Goal: Task Accomplishment & Management: Manage account settings

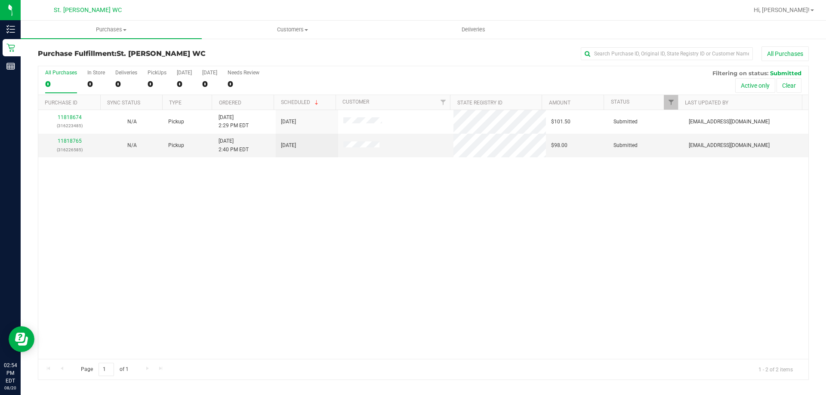
click at [171, 236] on div "11818674 (316223485) N/A Pickup [DATE] 2:29 PM EDT 8/20/2025 $101.50 Submitted …" at bounding box center [423, 234] width 770 height 249
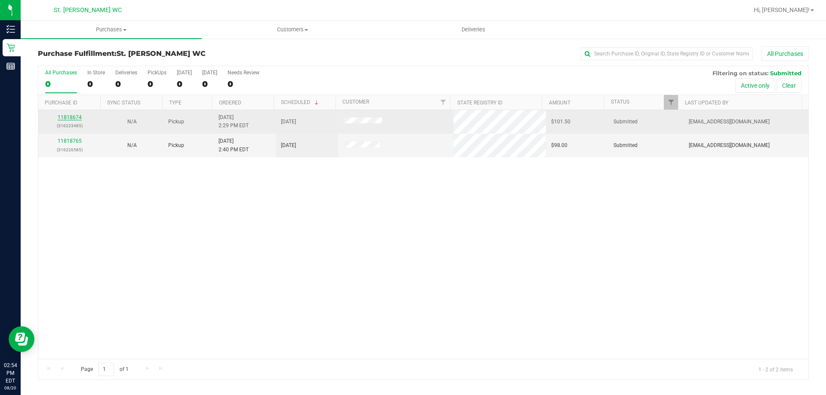
click at [68, 115] on link "11818674" at bounding box center [70, 117] width 24 height 6
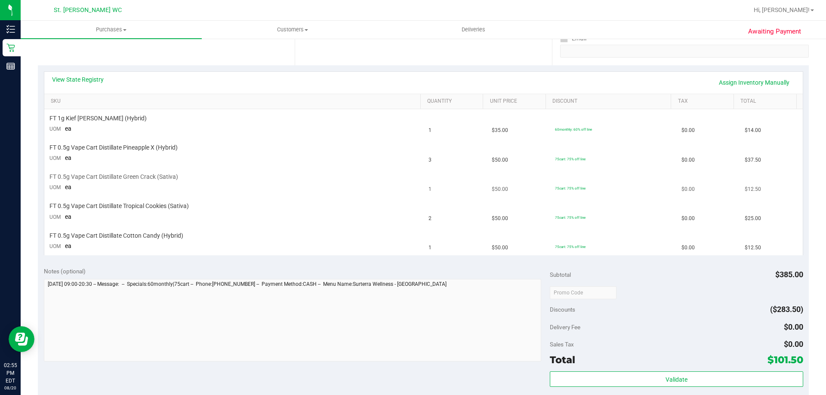
scroll to position [215, 0]
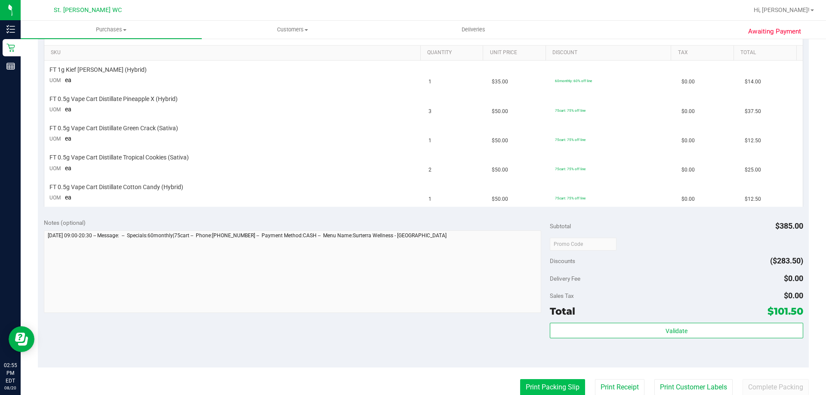
click at [498, 383] on button "Print Packing Slip" at bounding box center [552, 387] width 65 height 16
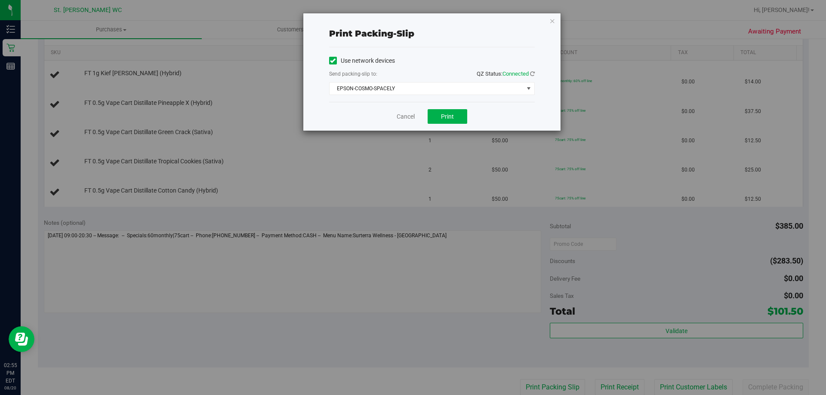
click at [455, 106] on div "Cancel Print" at bounding box center [432, 116] width 206 height 29
click at [450, 114] on span "Print" at bounding box center [447, 116] width 13 height 7
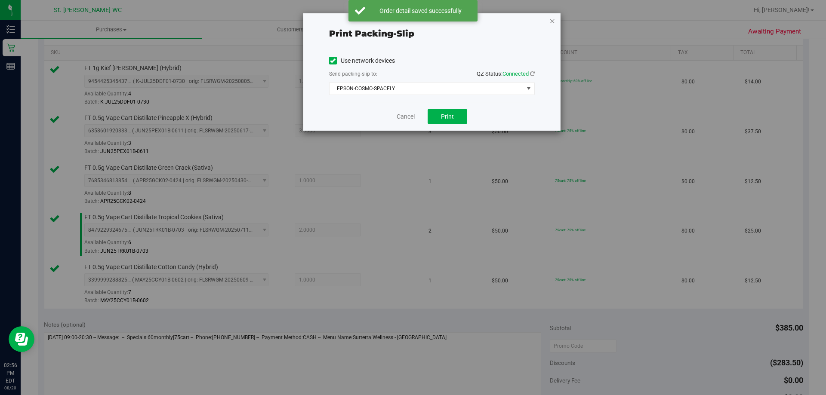
click at [498, 18] on div "Print packing-slip Use network devices Send packing-slip to: QZ Status: Connect…" at bounding box center [431, 71] width 257 height 117
click at [498, 18] on icon "button" at bounding box center [552, 20] width 6 height 10
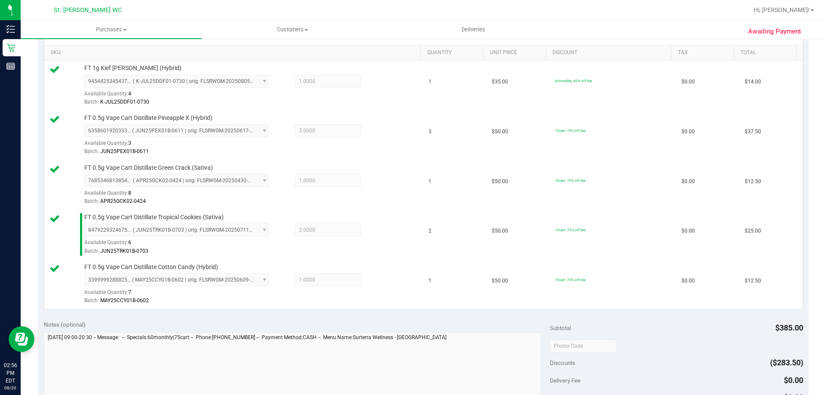
scroll to position [496, 0]
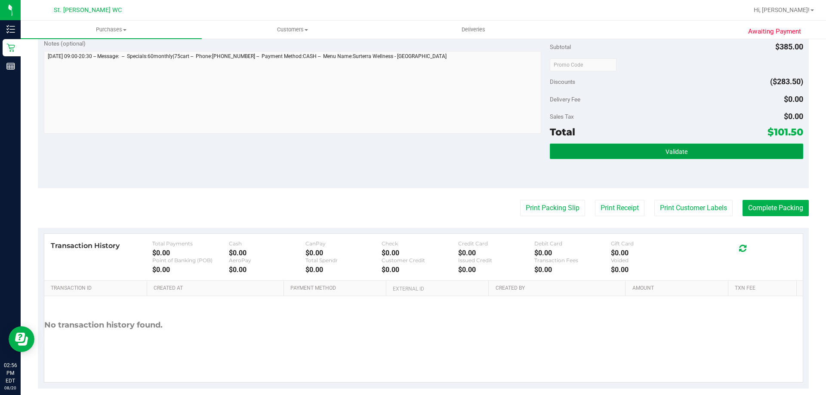
click at [498, 145] on button "Validate" at bounding box center [676, 151] width 253 height 15
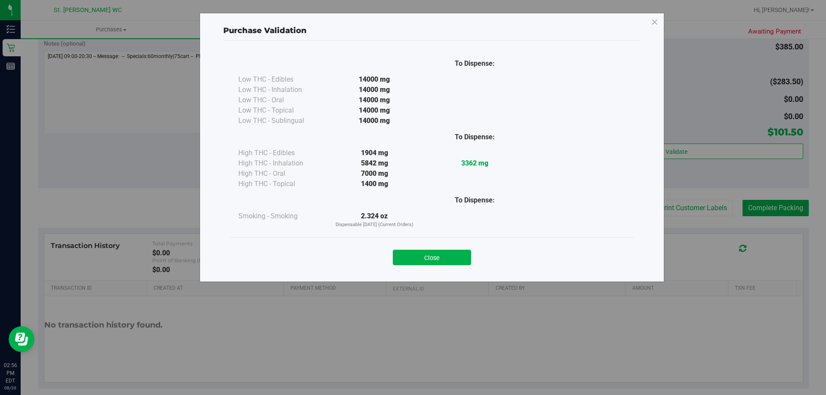
click at [424, 255] on button "Close" at bounding box center [432, 257] width 78 height 15
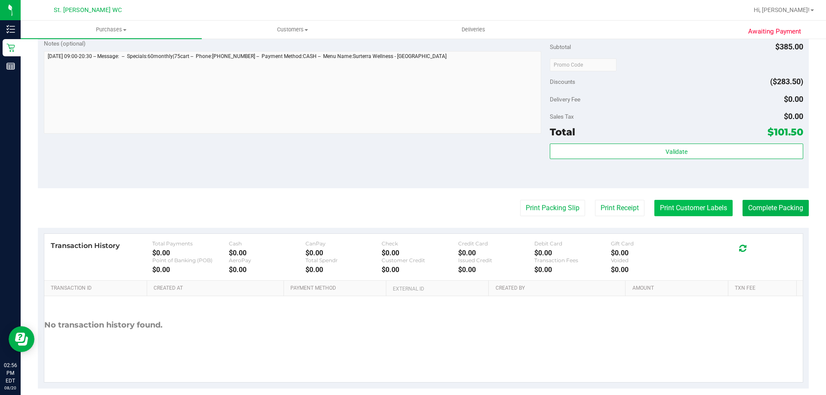
click at [498, 202] on button "Print Customer Labels" at bounding box center [693, 208] width 78 height 16
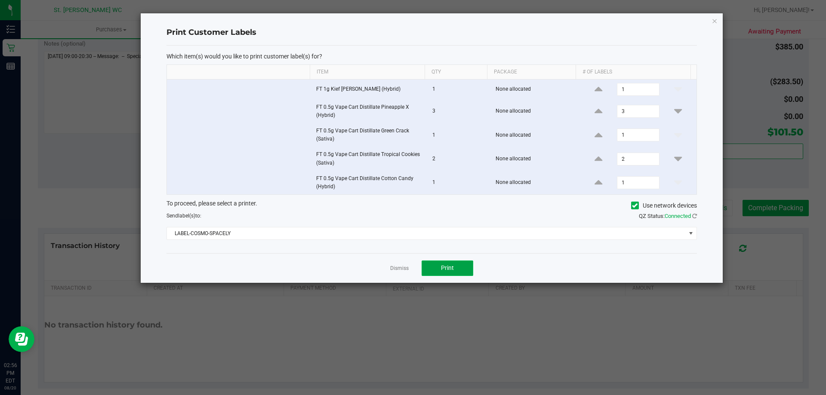
click at [436, 265] on button "Print" at bounding box center [447, 268] width 52 height 15
click at [498, 19] on icon "button" at bounding box center [714, 20] width 6 height 10
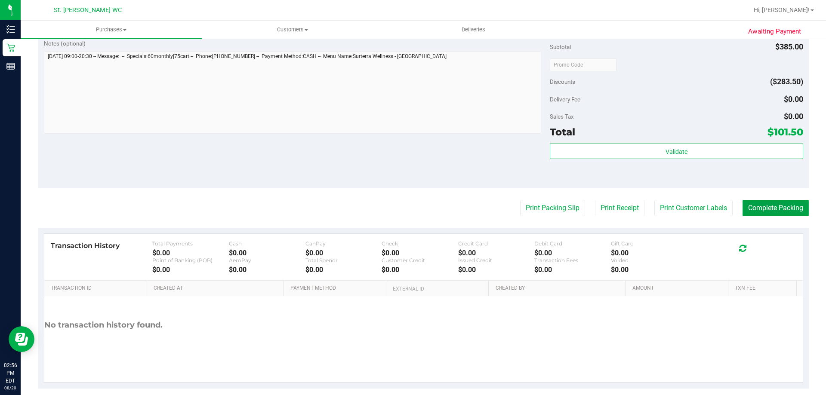
click at [498, 204] on button "Complete Packing" at bounding box center [775, 208] width 66 height 16
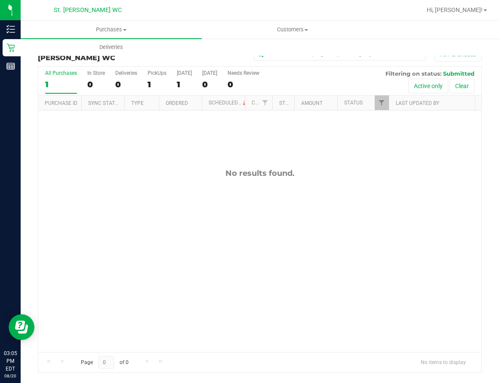
click at [175, 230] on div "No results found." at bounding box center [259, 260] width 443 height 299
